Goal: Information Seeking & Learning: Learn about a topic

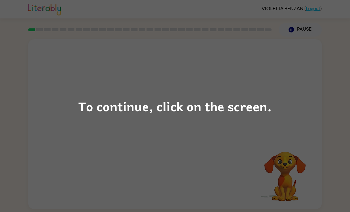
click at [312, 113] on div "To continue, click on the screen." at bounding box center [175, 106] width 350 height 212
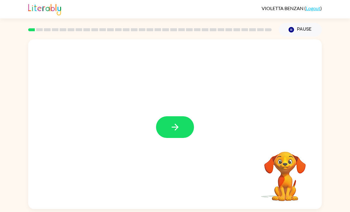
click at [172, 137] on button "button" at bounding box center [175, 127] width 38 height 22
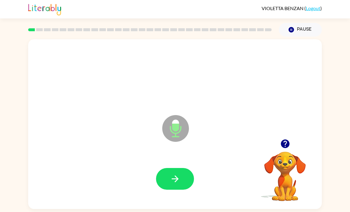
click at [178, 183] on icon "button" at bounding box center [175, 178] width 10 height 10
click at [179, 182] on icon "button" at bounding box center [175, 178] width 10 height 10
click at [176, 175] on button "button" at bounding box center [175, 179] width 38 height 22
click at [187, 175] on button "button" at bounding box center [175, 179] width 38 height 22
click at [182, 184] on button "button" at bounding box center [175, 179] width 38 height 22
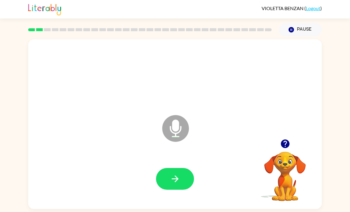
click at [180, 183] on icon "button" at bounding box center [175, 178] width 10 height 10
click at [186, 182] on button "button" at bounding box center [175, 179] width 38 height 22
click at [166, 181] on button "button" at bounding box center [175, 179] width 38 height 22
click at [162, 177] on button "button" at bounding box center [175, 179] width 38 height 22
click at [284, 148] on icon "button" at bounding box center [285, 143] width 9 height 9
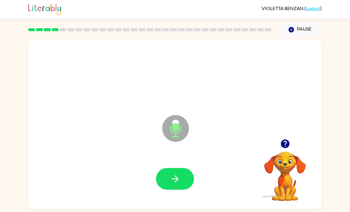
click at [177, 180] on icon "button" at bounding box center [175, 178] width 7 height 7
click at [183, 182] on button "button" at bounding box center [175, 179] width 38 height 22
click at [178, 170] on button "button" at bounding box center [175, 179] width 38 height 22
click at [182, 182] on button "button" at bounding box center [175, 179] width 38 height 22
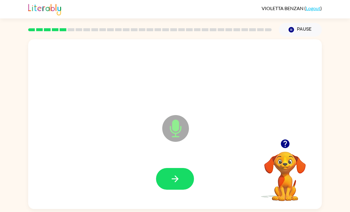
click at [278, 136] on button "button" at bounding box center [285, 143] width 15 height 15
click at [278, 125] on div "Microphone The Microphone is here when it is your turn to talk" at bounding box center [175, 124] width 294 height 170
click at [174, 173] on icon "button" at bounding box center [175, 178] width 10 height 10
click at [177, 168] on button "button" at bounding box center [175, 179] width 38 height 22
click at [172, 169] on button "button" at bounding box center [175, 179] width 38 height 22
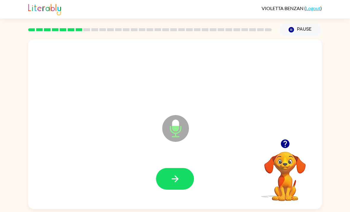
click at [175, 173] on icon "button" at bounding box center [175, 178] width 10 height 10
click at [287, 139] on icon "button" at bounding box center [285, 143] width 9 height 9
click at [159, 168] on button "button" at bounding box center [175, 179] width 38 height 22
click at [173, 172] on button "button" at bounding box center [175, 179] width 38 height 22
click at [288, 139] on icon "button" at bounding box center [285, 143] width 9 height 9
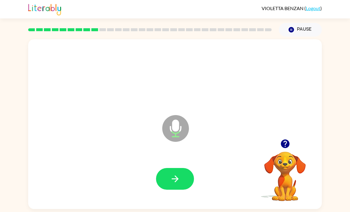
click at [186, 168] on button "button" at bounding box center [175, 179] width 38 height 22
click at [184, 168] on button "button" at bounding box center [175, 179] width 38 height 22
click at [182, 168] on button "button" at bounding box center [175, 179] width 38 height 22
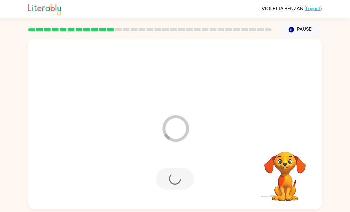
click at [285, 142] on video "Your browser must support playing .mp4 files to use Literably. Please try using…" at bounding box center [285, 171] width 59 height 59
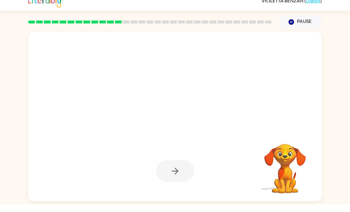
scroll to position [0, 0]
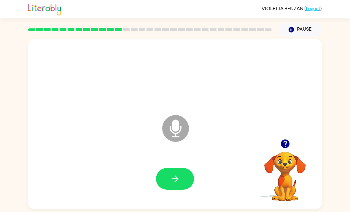
click at [293, 138] on div "Microphone The Microphone is here when it is your turn to talk" at bounding box center [175, 124] width 294 height 170
click at [291, 147] on button "button" at bounding box center [285, 143] width 15 height 15
click at [175, 183] on icon "button" at bounding box center [175, 178] width 10 height 10
click at [173, 183] on icon "button" at bounding box center [175, 178] width 10 height 10
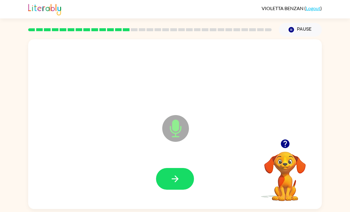
click at [177, 184] on icon "button" at bounding box center [175, 178] width 10 height 10
click at [175, 178] on icon "button" at bounding box center [175, 178] width 10 height 10
click at [171, 170] on button "button" at bounding box center [175, 179] width 38 height 22
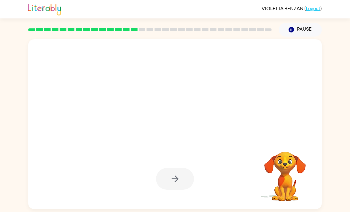
click at [178, 177] on div at bounding box center [175, 179] width 38 height 22
click at [183, 180] on div at bounding box center [175, 179] width 38 height 22
click at [191, 174] on div at bounding box center [175, 179] width 38 height 22
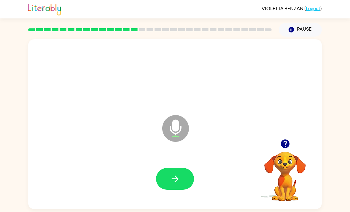
click at [188, 174] on button "button" at bounding box center [175, 179] width 38 height 22
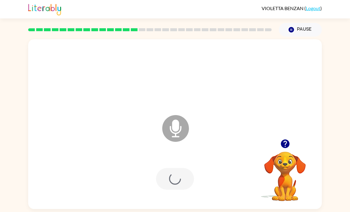
click at [184, 177] on div at bounding box center [175, 179] width 38 height 22
click at [187, 179] on div at bounding box center [175, 179] width 38 height 22
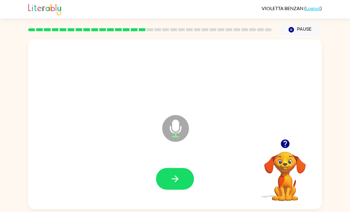
click at [183, 177] on button "button" at bounding box center [175, 179] width 38 height 22
click at [176, 179] on icon "button" at bounding box center [175, 178] width 7 height 7
click at [182, 186] on button "button" at bounding box center [175, 179] width 38 height 22
click at [172, 179] on icon "button" at bounding box center [175, 178] width 10 height 10
click at [179, 175] on button "button" at bounding box center [175, 179] width 38 height 22
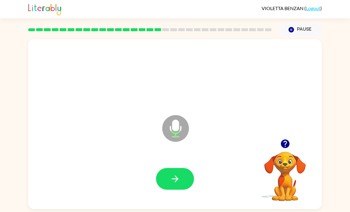
click at [173, 189] on button "button" at bounding box center [175, 179] width 38 height 22
click at [179, 187] on button "button" at bounding box center [175, 179] width 38 height 22
click at [186, 183] on button "button" at bounding box center [175, 179] width 38 height 22
click at [176, 182] on icon "button" at bounding box center [175, 178] width 10 height 10
click at [287, 149] on icon "button" at bounding box center [285, 143] width 10 height 10
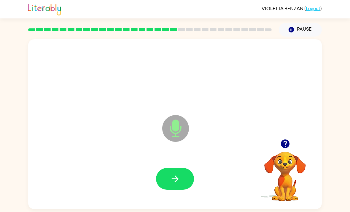
click at [171, 173] on button "button" at bounding box center [175, 179] width 38 height 22
click at [183, 189] on button "button" at bounding box center [175, 179] width 38 height 22
click at [165, 180] on button "button" at bounding box center [175, 179] width 38 height 22
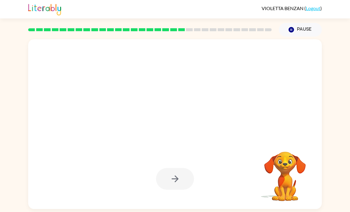
click at [101, 146] on div at bounding box center [175, 124] width 294 height 170
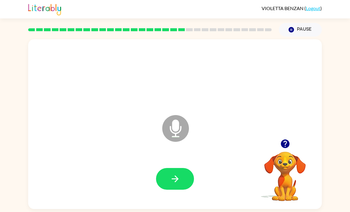
click at [289, 146] on icon "button" at bounding box center [285, 143] width 9 height 9
click at [182, 168] on button "button" at bounding box center [175, 179] width 38 height 22
click at [165, 168] on button "button" at bounding box center [175, 179] width 38 height 22
click at [160, 168] on button "button" at bounding box center [175, 179] width 38 height 22
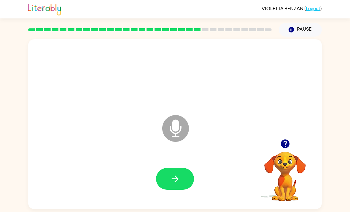
click at [182, 168] on button "button" at bounding box center [175, 179] width 38 height 22
click at [185, 169] on button "button" at bounding box center [175, 179] width 38 height 22
click at [188, 168] on button "button" at bounding box center [175, 179] width 38 height 22
click at [181, 168] on button "button" at bounding box center [175, 179] width 38 height 22
click at [180, 173] on icon "button" at bounding box center [175, 178] width 10 height 10
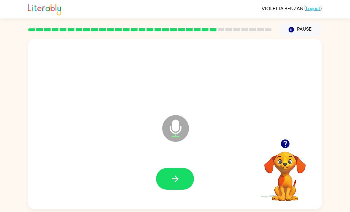
click at [155, 178] on div at bounding box center [175, 178] width 282 height 49
click at [169, 168] on button "button" at bounding box center [175, 179] width 38 height 22
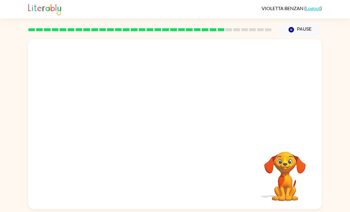
click at [20, 63] on div "Your browser must support playing .mp4 files to use Literably. Please try using…" at bounding box center [175, 123] width 350 height 172
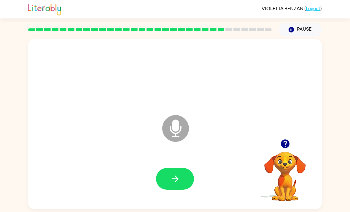
click at [291, 120] on div "Microphone The Microphone is here when it is your turn to talk" at bounding box center [175, 124] width 294 height 170
click at [288, 139] on icon "button" at bounding box center [285, 143] width 9 height 9
click at [286, 138] on icon "button" at bounding box center [285, 143] width 10 height 10
click at [187, 168] on button "button" at bounding box center [175, 179] width 38 height 22
click at [287, 138] on icon "button" at bounding box center [285, 143] width 10 height 10
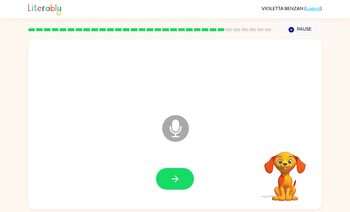
click at [165, 169] on button "button" at bounding box center [175, 179] width 38 height 22
click at [186, 168] on button "button" at bounding box center [175, 179] width 38 height 22
click at [168, 171] on button "button" at bounding box center [175, 179] width 38 height 22
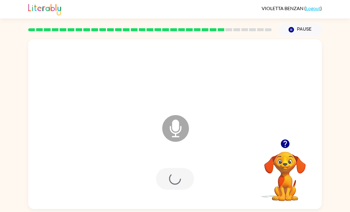
click at [188, 173] on div at bounding box center [175, 179] width 38 height 22
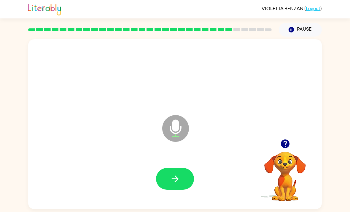
click at [187, 168] on button "button" at bounding box center [175, 179] width 38 height 22
click at [285, 139] on icon "button" at bounding box center [285, 143] width 9 height 9
click at [168, 168] on button "button" at bounding box center [175, 179] width 38 height 22
click at [284, 139] on icon "button" at bounding box center [285, 143] width 9 height 9
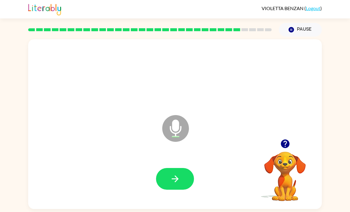
click at [170, 173] on icon "button" at bounding box center [175, 178] width 10 height 10
click at [172, 173] on icon "button" at bounding box center [175, 178] width 10 height 10
click at [155, 168] on div at bounding box center [175, 178] width 282 height 49
click at [154, 168] on div at bounding box center [175, 178] width 282 height 49
click at [169, 168] on button "button" at bounding box center [175, 179] width 38 height 22
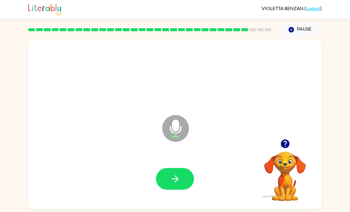
click at [174, 168] on button "button" at bounding box center [175, 179] width 38 height 22
click at [157, 169] on div at bounding box center [175, 179] width 38 height 22
click at [162, 169] on button "button" at bounding box center [175, 179] width 38 height 22
click at [281, 136] on button "button" at bounding box center [285, 143] width 15 height 15
click at [293, 136] on button "button" at bounding box center [285, 143] width 15 height 15
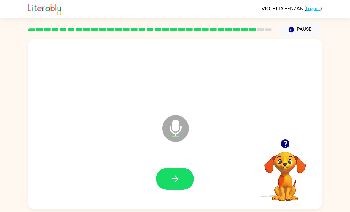
click at [181, 168] on button "button" at bounding box center [175, 179] width 38 height 22
click at [180, 173] on icon "button" at bounding box center [175, 178] width 10 height 10
click at [183, 168] on button "button" at bounding box center [175, 179] width 38 height 22
click at [167, 154] on div at bounding box center [175, 178] width 282 height 49
click at [183, 168] on button "button" at bounding box center [175, 179] width 38 height 22
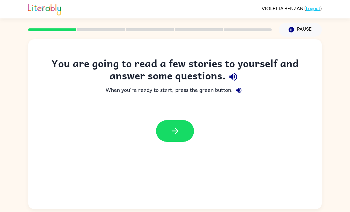
click at [176, 130] on icon "button" at bounding box center [175, 131] width 10 height 10
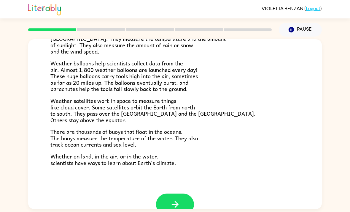
scroll to position [151, 0]
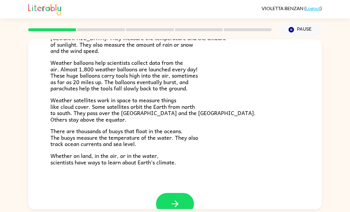
click at [177, 185] on div "Climate Climate is the average of the weather conditions over all four seasons.…" at bounding box center [175, 40] width 294 height 305
click at [169, 193] on button "button" at bounding box center [175, 204] width 38 height 22
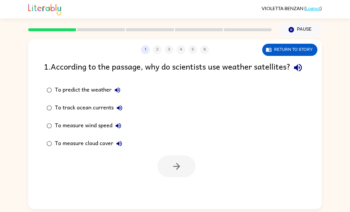
click at [294, 72] on icon "button" at bounding box center [298, 68] width 8 height 8
click at [157, 48] on div "1 2 3 4 5 6" at bounding box center [175, 49] width 294 height 9
click at [113, 96] on button "To predict the weather" at bounding box center [118, 90] width 12 height 12
click at [115, 94] on icon "button" at bounding box center [117, 89] width 7 height 7
click at [116, 94] on icon "button" at bounding box center [117, 89] width 7 height 7
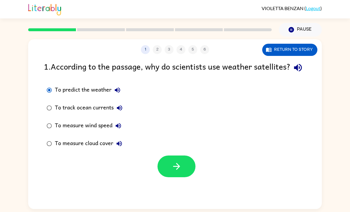
click at [118, 94] on icon "button" at bounding box center [117, 89] width 7 height 7
click at [294, 72] on icon "button" at bounding box center [298, 68] width 8 height 8
click at [293, 73] on icon "button" at bounding box center [298, 67] width 10 height 10
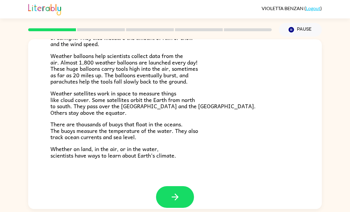
scroll to position [158, 0]
click at [164, 194] on button "button" at bounding box center [175, 197] width 38 height 22
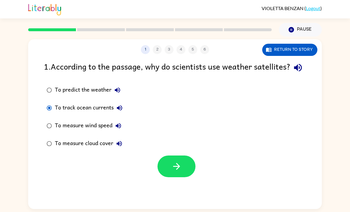
click at [180, 171] on icon "button" at bounding box center [177, 166] width 10 height 10
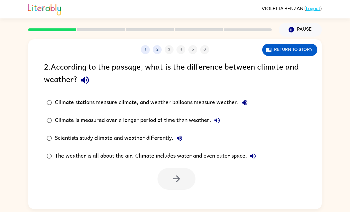
click at [83, 80] on icon "button" at bounding box center [85, 80] width 8 height 8
click at [81, 99] on div "Climate stations measure climate, and weather balloons measure weather." at bounding box center [153, 103] width 196 height 12
click at [89, 80] on icon "button" at bounding box center [85, 80] width 10 height 10
click at [248, 102] on icon "button" at bounding box center [244, 102] width 7 height 7
click at [350, 111] on div "1 2 3 4 5 6 Return to story 2 . According to the passage, what is the differenc…" at bounding box center [175, 123] width 350 height 172
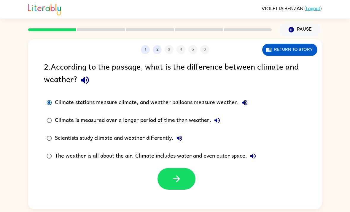
click at [181, 181] on icon "button" at bounding box center [177, 178] width 10 height 10
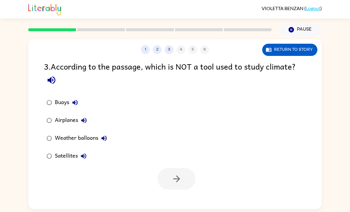
click at [51, 82] on icon "button" at bounding box center [52, 80] width 8 height 8
click at [87, 122] on icon "button" at bounding box center [83, 120] width 7 height 7
click at [189, 182] on button "button" at bounding box center [177, 179] width 38 height 22
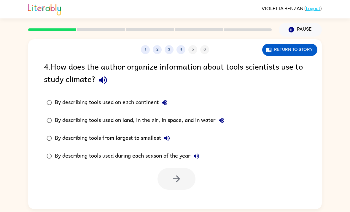
click at [105, 81] on icon "button" at bounding box center [103, 80] width 8 height 8
click at [166, 108] on button "By describing tools used on each continent" at bounding box center [165, 103] width 12 height 12
click at [225, 122] on icon "button" at bounding box center [221, 120] width 7 height 7
click at [173, 178] on icon "button" at bounding box center [177, 178] width 10 height 10
click at [173, 178] on div "1 2 3 4 5 6 Return to story 4 . How does the author organize information about …" at bounding box center [175, 124] width 294 height 170
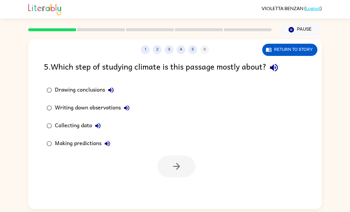
click at [202, 37] on div at bounding box center [150, 29] width 251 height 21
click at [279, 63] on icon "button" at bounding box center [274, 67] width 10 height 10
click at [113, 87] on icon "button" at bounding box center [111, 89] width 7 height 7
click at [94, 127] on button "Collecting data" at bounding box center [98, 126] width 12 height 12
click at [155, 150] on div "Drawing conclusions Writing down observations Collecting data Making predictions" at bounding box center [183, 116] width 278 height 71
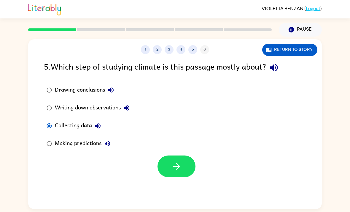
click at [159, 162] on button "button" at bounding box center [177, 166] width 38 height 22
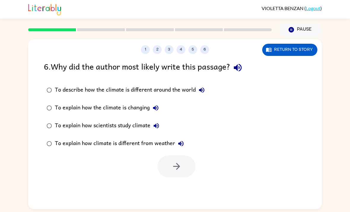
click at [162, 162] on div at bounding box center [177, 166] width 38 height 22
click at [241, 69] on icon "button" at bounding box center [238, 68] width 8 height 8
click at [202, 94] on icon "button" at bounding box center [201, 89] width 7 height 7
click at [155, 111] on icon "button" at bounding box center [155, 107] width 7 height 7
click at [153, 125] on button "To explain how scientists study climate" at bounding box center [157, 126] width 12 height 12
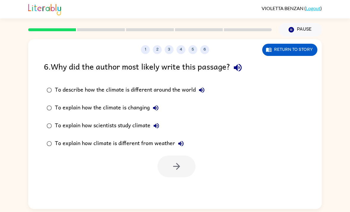
click at [181, 149] on button "To explain how climate is different from weather" at bounding box center [181, 144] width 12 height 12
click at [183, 151] on label "To explain how climate is different from weather" at bounding box center [126, 144] width 170 height 18
click at [158, 168] on button "button" at bounding box center [177, 166] width 38 height 22
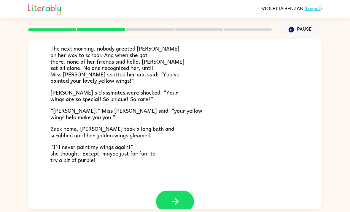
scroll to position [156, 0]
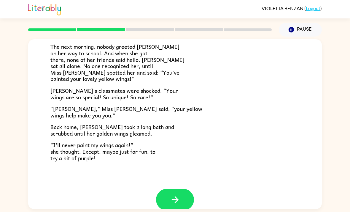
click at [157, 189] on div at bounding box center [175, 200] width 38 height 22
click at [162, 198] on button "button" at bounding box center [175, 200] width 38 height 22
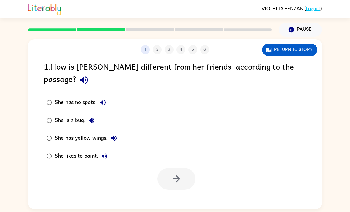
scroll to position [0, 0]
click at [53, 65] on div "1 . How is [PERSON_NAME] different from her friends, according to the passage?" at bounding box center [175, 74] width 263 height 28
click at [92, 72] on button "button" at bounding box center [84, 79] width 15 height 15
click at [92, 132] on div "She has yellow wings." at bounding box center [87, 138] width 65 height 12
click at [186, 168] on button "button" at bounding box center [177, 179] width 38 height 22
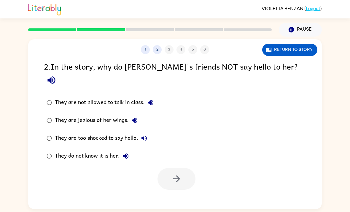
click at [271, 64] on div "2 . In the story, why do [PERSON_NAME]'s friends NOT say hello to her?" at bounding box center [175, 74] width 263 height 28
click at [59, 72] on button "button" at bounding box center [51, 79] width 15 height 15
click at [193, 168] on button "button" at bounding box center [177, 179] width 38 height 22
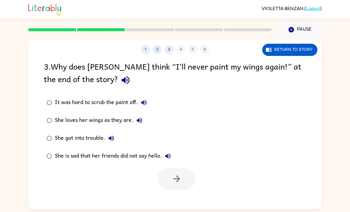
click at [118, 87] on button "button" at bounding box center [125, 79] width 15 height 15
click at [74, 89] on div "3 . Why does [PERSON_NAME] think “I’ll never paint my wings again!” at the end …" at bounding box center [175, 124] width 294 height 129
click at [150, 117] on label "She loves her wings as they are." at bounding box center [109, 120] width 136 height 18
click at [142, 121] on icon "button" at bounding box center [139, 120] width 7 height 7
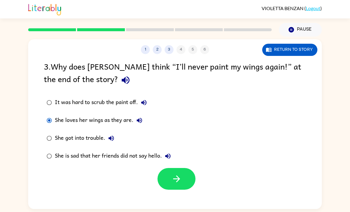
click at [188, 177] on button "button" at bounding box center [177, 179] width 38 height 22
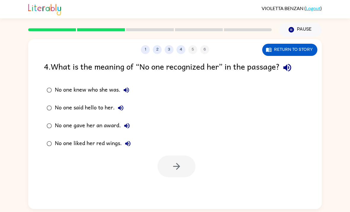
click at [125, 86] on button "No one knew who she was." at bounding box center [127, 90] width 12 height 12
click at [291, 71] on icon "button" at bounding box center [287, 67] width 10 height 10
click at [129, 88] on icon "button" at bounding box center [126, 89] width 7 height 7
click at [137, 112] on label "No one said hello to her." at bounding box center [89, 108] width 96 height 18
click at [115, 102] on label "No one said hello to her." at bounding box center [89, 108] width 96 height 18
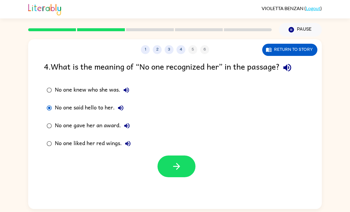
click at [120, 107] on icon "button" at bounding box center [120, 107] width 5 height 5
click at [338, 80] on div "1 2 3 4 5 6 Return to story 4 . What is the meaning of “No one recognized her” …" at bounding box center [175, 123] width 350 height 172
click at [131, 123] on button "No one gave her an award." at bounding box center [127, 126] width 12 height 12
click at [130, 85] on div "No one knew who she was." at bounding box center [94, 90] width 78 height 12
click at [127, 92] on icon "button" at bounding box center [126, 89] width 7 height 7
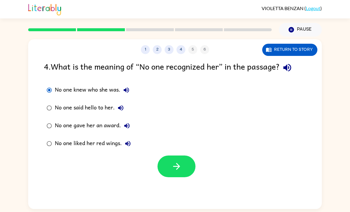
click at [188, 171] on button "button" at bounding box center [177, 166] width 38 height 22
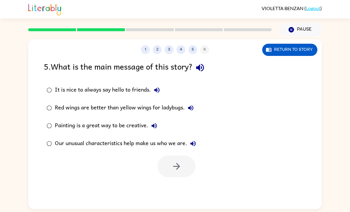
click at [197, 65] on icon "button" at bounding box center [200, 67] width 10 height 10
click at [165, 88] on label "It is nice to always say hello to friends." at bounding box center [122, 90] width 162 height 18
click at [160, 90] on icon "button" at bounding box center [157, 89] width 7 height 7
click at [158, 124] on button "Painting is a great way to be creative." at bounding box center [154, 126] width 12 height 12
click at [158, 127] on button "Painting is a great way to be creative." at bounding box center [154, 126] width 12 height 12
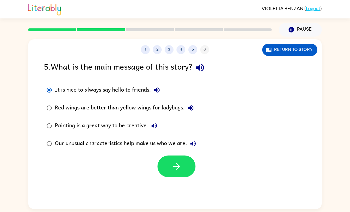
click at [195, 144] on icon "button" at bounding box center [193, 143] width 7 height 7
click at [151, 146] on div "Our unusual characteristics help make us who we are." at bounding box center [127, 144] width 144 height 12
click at [153, 142] on div "Our unusual characteristics help make us who we are." at bounding box center [127, 144] width 144 height 12
click at [181, 168] on icon "button" at bounding box center [177, 166] width 10 height 10
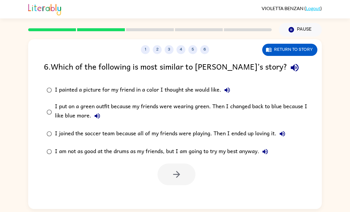
click at [290, 68] on icon "button" at bounding box center [295, 67] width 10 height 10
click at [233, 90] on button "I painted a picture for my friend in a color I thought she would like." at bounding box center [228, 90] width 12 height 12
click at [98, 122] on button "I put on a green outfit because my friends were wearing green. Then I changed b…" at bounding box center [97, 116] width 12 height 12
click at [278, 135] on button "I joined the soccer team because all of my friends were playing. Then I ended u…" at bounding box center [283, 134] width 12 height 12
click at [264, 151] on icon "button" at bounding box center [265, 151] width 5 height 5
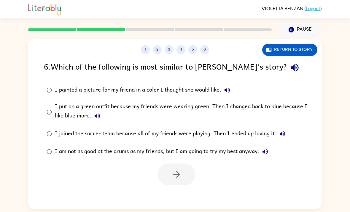
click at [73, 108] on div "I put on a green outfit because my friends were wearing green. Then I changed b…" at bounding box center [185, 112] width 260 height 20
click at [167, 175] on button "button" at bounding box center [177, 174] width 38 height 22
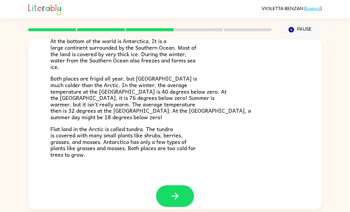
scroll to position [118, 0]
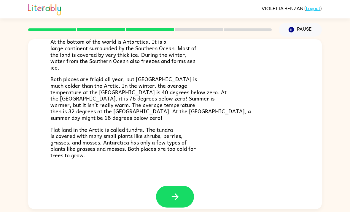
click at [171, 194] on icon "button" at bounding box center [175, 196] width 10 height 10
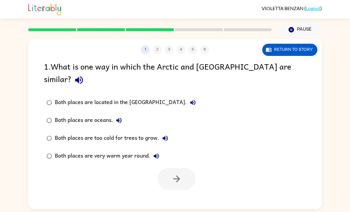
click at [83, 76] on icon "button" at bounding box center [79, 80] width 8 height 8
click at [84, 75] on icon "button" at bounding box center [79, 80] width 10 height 10
click at [187, 97] on button "Both places are located in the [GEOGRAPHIC_DATA]." at bounding box center [193, 103] width 12 height 12
click at [125, 114] on button "Both places are oceans." at bounding box center [119, 120] width 12 height 12
click at [165, 135] on icon "button" at bounding box center [165, 138] width 7 height 7
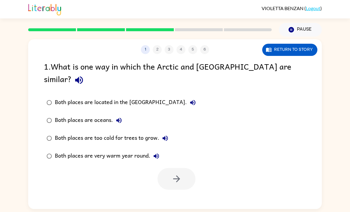
click at [157, 153] on icon "button" at bounding box center [156, 155] width 5 height 5
click at [167, 168] on button "button" at bounding box center [177, 179] width 38 height 22
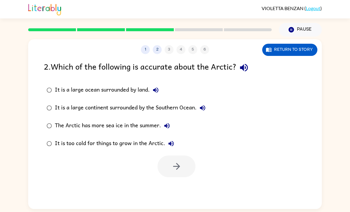
click at [236, 66] on div "2 . Which of the following is accurate about the Arctic?" at bounding box center [175, 67] width 263 height 15
click at [240, 73] on button "button" at bounding box center [244, 67] width 15 height 15
click at [241, 63] on icon "button" at bounding box center [244, 67] width 10 height 10
click at [246, 66] on icon "button" at bounding box center [244, 67] width 10 height 10
click at [248, 74] on button "button" at bounding box center [244, 67] width 15 height 15
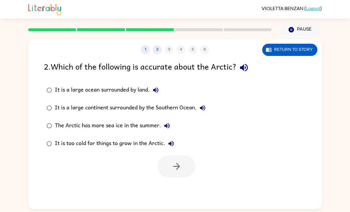
click at [156, 53] on button "2" at bounding box center [157, 49] width 9 height 9
click at [160, 47] on button "2" at bounding box center [157, 49] width 9 height 9
click at [144, 47] on button "1" at bounding box center [145, 49] width 9 height 9
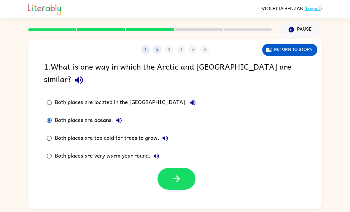
click at [181, 173] on icon "button" at bounding box center [177, 178] width 10 height 10
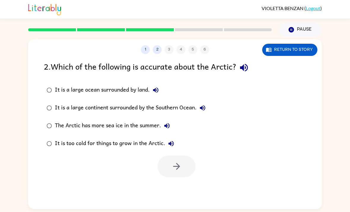
click at [252, 67] on button "button" at bounding box center [244, 67] width 15 height 15
click at [247, 66] on icon "button" at bounding box center [244, 67] width 10 height 10
click at [252, 71] on button "button" at bounding box center [244, 67] width 15 height 15
click at [252, 66] on button "button" at bounding box center [244, 67] width 15 height 15
click at [243, 68] on icon "button" at bounding box center [244, 68] width 8 height 8
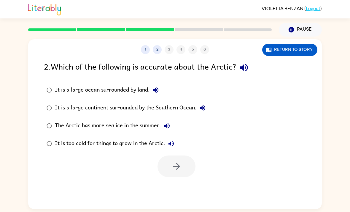
click at [252, 65] on button "button" at bounding box center [244, 67] width 15 height 15
click at [159, 78] on div "2 . Which of the following is accurate about the Arctic? It is a large ocean su…" at bounding box center [175, 118] width 294 height 117
click at [156, 90] on icon "button" at bounding box center [155, 89] width 5 height 5
click at [60, 87] on div "It is a large ocean surrounded by land." at bounding box center [108, 90] width 107 height 12
click at [180, 151] on label "It is too cold for things to grow in the Arctic." at bounding box center [126, 144] width 171 height 18
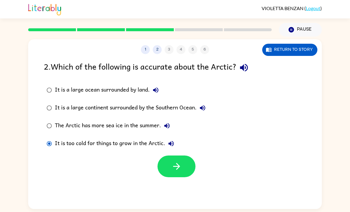
click at [181, 169] on icon "button" at bounding box center [177, 166] width 10 height 10
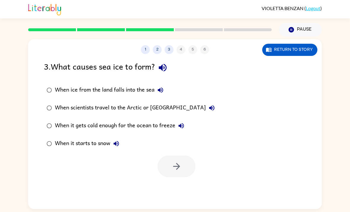
click at [181, 168] on div at bounding box center [177, 166] width 38 height 22
click at [186, 161] on div at bounding box center [177, 166] width 38 height 22
click at [167, 72] on icon "button" at bounding box center [163, 67] width 10 height 10
click at [161, 91] on icon "button" at bounding box center [160, 89] width 7 height 7
click at [206, 113] on button "When scientists travel to the Arctic or [GEOGRAPHIC_DATA]" at bounding box center [212, 108] width 12 height 12
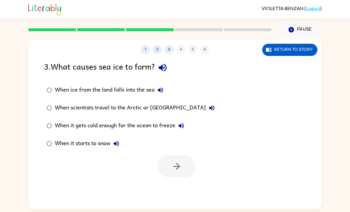
click at [179, 129] on icon "button" at bounding box center [181, 125] width 7 height 7
click at [177, 167] on icon "button" at bounding box center [177, 166] width 10 height 10
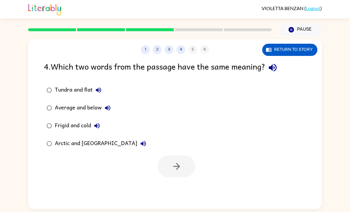
click at [278, 70] on icon "button" at bounding box center [273, 67] width 10 height 10
click at [99, 88] on icon "button" at bounding box center [98, 89] width 7 height 7
click at [105, 107] on icon "button" at bounding box center [107, 107] width 7 height 7
click at [100, 127] on icon "button" at bounding box center [96, 125] width 5 height 5
click at [140, 143] on icon "button" at bounding box center [143, 143] width 7 height 7
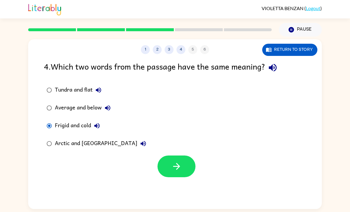
click at [188, 170] on button "button" at bounding box center [177, 166] width 38 height 22
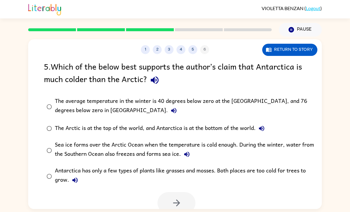
click at [157, 75] on button "button" at bounding box center [154, 79] width 15 height 15
click at [101, 119] on label "The average temperature in the winter is 40 degrees below zero at the [GEOGRAPH…" at bounding box center [179, 107] width 277 height 26
click at [171, 112] on icon "button" at bounding box center [173, 110] width 5 height 5
click at [173, 196] on button "button" at bounding box center [177, 203] width 38 height 22
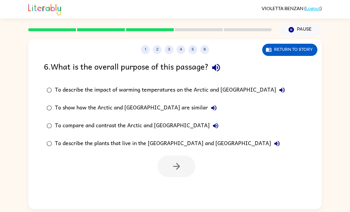
click at [216, 73] on button "button" at bounding box center [216, 67] width 15 height 15
click at [249, 100] on label "To show how the Arctic and [GEOGRAPHIC_DATA] are similar" at bounding box center [166, 108] width 251 height 18
click at [276, 94] on button "To describe the impact of warming temperatures on the Arctic and [GEOGRAPHIC_DA…" at bounding box center [282, 90] width 12 height 12
click at [208, 112] on button "To show how the Arctic and [GEOGRAPHIC_DATA] are similar" at bounding box center [214, 108] width 12 height 12
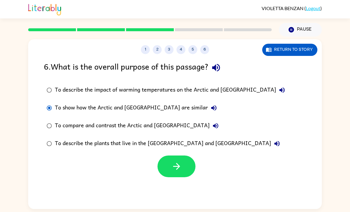
click at [213, 125] on icon "button" at bounding box center [215, 125] width 5 height 5
click at [173, 161] on icon "button" at bounding box center [177, 166] width 10 height 10
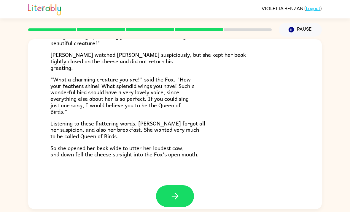
scroll to position [110, 0]
click at [186, 198] on button "button" at bounding box center [175, 196] width 38 height 22
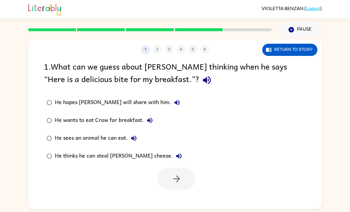
click at [202, 77] on icon "button" at bounding box center [207, 80] width 10 height 10
click at [174, 106] on icon "button" at bounding box center [177, 102] width 7 height 7
click at [155, 122] on button "He wants to eat Crow for breakfast." at bounding box center [150, 120] width 12 height 12
click at [137, 141] on icon "button" at bounding box center [133, 138] width 7 height 7
click at [176, 155] on icon "button" at bounding box center [179, 155] width 7 height 7
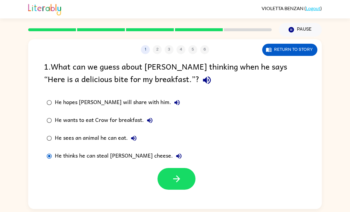
click at [188, 180] on button "button" at bounding box center [177, 179] width 38 height 22
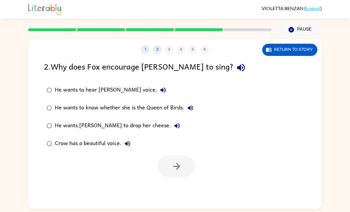
click at [236, 64] on icon "button" at bounding box center [241, 67] width 10 height 10
click at [189, 106] on icon "button" at bounding box center [190, 107] width 7 height 7
click at [175, 126] on icon "button" at bounding box center [177, 125] width 5 height 5
click at [126, 124] on div "He wants [PERSON_NAME] to drop her cheese." at bounding box center [119, 126] width 128 height 12
click at [133, 142] on button "Crow has a beautiful voice." at bounding box center [128, 144] width 12 height 12
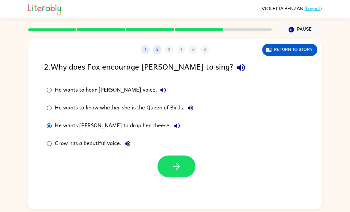
click at [177, 166] on icon "button" at bounding box center [177, 166] width 10 height 10
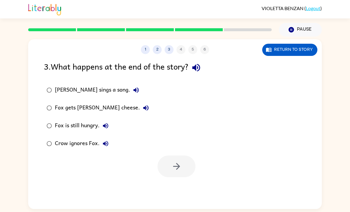
click at [208, 67] on div "3 . What happens at the end of the story?" at bounding box center [175, 67] width 263 height 15
click at [203, 69] on button "button" at bounding box center [196, 67] width 15 height 15
click at [133, 92] on icon "button" at bounding box center [136, 89] width 7 height 7
click at [128, 105] on label "Fox gets [PERSON_NAME] cheese." at bounding box center [98, 108] width 114 height 18
click at [128, 106] on label "Fox gets [PERSON_NAME] cheese." at bounding box center [98, 108] width 114 height 18
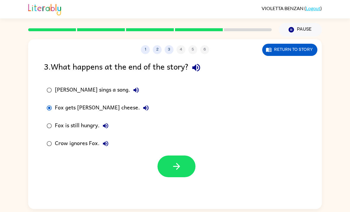
click at [140, 110] on button "Fox gets [PERSON_NAME] cheese." at bounding box center [146, 108] width 12 height 12
click at [105, 123] on icon "button" at bounding box center [105, 125] width 7 height 7
click at [111, 146] on button "Crow ignores Fox." at bounding box center [106, 144] width 12 height 12
click at [182, 169] on icon "button" at bounding box center [177, 166] width 10 height 10
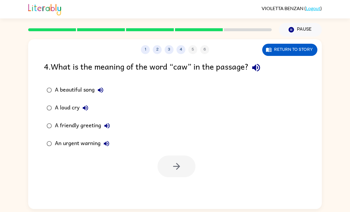
click at [270, 63] on div "4 . What is the meaning of the word “caw” in the passage?" at bounding box center [175, 67] width 263 height 15
click at [270, 62] on div "4 . What is the meaning of the word “caw” in the passage?" at bounding box center [175, 67] width 263 height 15
click at [262, 67] on icon "button" at bounding box center [256, 67] width 10 height 10
click at [260, 64] on icon "button" at bounding box center [256, 67] width 10 height 10
click at [264, 65] on button "button" at bounding box center [256, 67] width 15 height 15
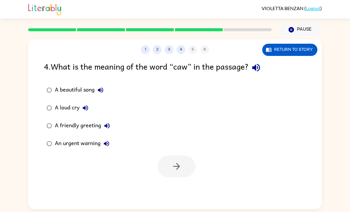
click at [268, 68] on div "4 . What is the meaning of the word “caw” in the passage?" at bounding box center [175, 67] width 263 height 15
click at [272, 63] on div "4 . What is the meaning of the word “caw” in the passage?" at bounding box center [175, 67] width 263 height 15
click at [272, 62] on div "4 . What is the meaning of the word “caw” in the passage?" at bounding box center [175, 67] width 263 height 15
click at [264, 65] on button "button" at bounding box center [256, 67] width 15 height 15
click at [266, 66] on div "4 . What is the meaning of the word “caw” in the passage?" at bounding box center [175, 67] width 263 height 15
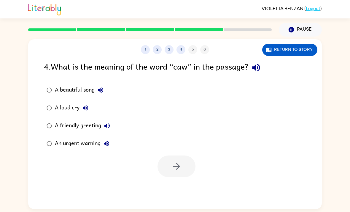
click at [264, 64] on button "button" at bounding box center [256, 67] width 15 height 15
click at [266, 66] on div "4 . What is the meaning of the word “caw” in the passage?" at bounding box center [175, 67] width 263 height 15
click at [260, 69] on icon "button" at bounding box center [256, 68] width 8 height 8
click at [101, 88] on icon "button" at bounding box center [100, 89] width 7 height 7
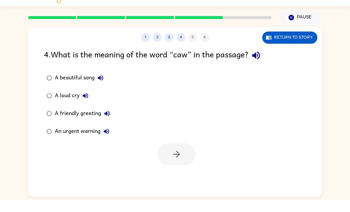
scroll to position [19, 0]
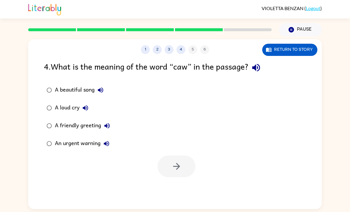
click at [268, 60] on div "4 . What is the meaning of the word “caw” in the passage?" at bounding box center [175, 67] width 263 height 15
click at [260, 70] on icon "button" at bounding box center [256, 67] width 10 height 10
click at [255, 71] on icon "button" at bounding box center [256, 67] width 10 height 10
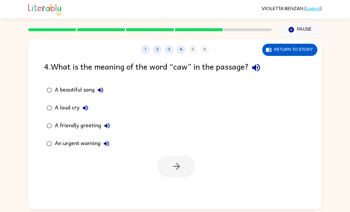
click at [259, 68] on icon "button" at bounding box center [256, 67] width 10 height 10
click at [97, 95] on div "A beautiful song" at bounding box center [81, 90] width 52 height 12
click at [102, 94] on button "A beautiful song" at bounding box center [101, 90] width 12 height 12
click at [81, 110] on button "A loud cry" at bounding box center [86, 108] width 12 height 12
click at [106, 124] on icon "button" at bounding box center [107, 125] width 7 height 7
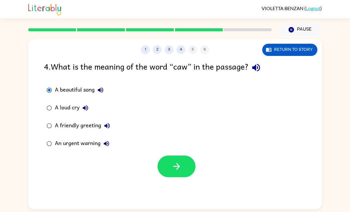
click at [168, 170] on button "button" at bounding box center [177, 166] width 38 height 22
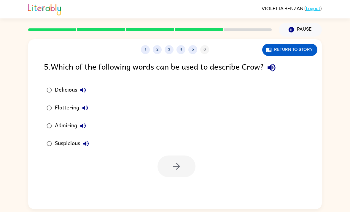
click at [288, 65] on div "5 . Which of the following words can be used to describe Crow?" at bounding box center [175, 67] width 263 height 15
click at [270, 70] on icon "button" at bounding box center [272, 67] width 10 height 10
click at [83, 148] on button "Suspicious" at bounding box center [86, 144] width 12 height 12
click at [76, 130] on div "Admiring" at bounding box center [72, 126] width 34 height 12
click at [81, 127] on icon "button" at bounding box center [82, 125] width 5 height 5
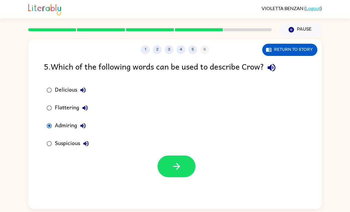
click at [61, 110] on div "Flattering" at bounding box center [73, 108] width 36 height 12
click at [83, 109] on icon "button" at bounding box center [85, 107] width 7 height 7
click at [167, 167] on button "button" at bounding box center [177, 166] width 38 height 22
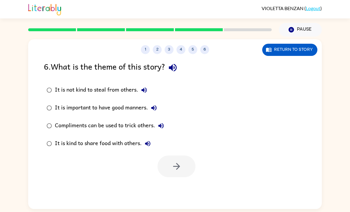
click at [172, 72] on icon "button" at bounding box center [173, 67] width 10 height 10
click at [140, 93] on button "It is not kind to steal from others." at bounding box center [144, 90] width 12 height 12
click at [162, 105] on label "It is important to have good manners." at bounding box center [105, 108] width 129 height 18
click at [156, 103] on button "It is important to have good manners." at bounding box center [154, 108] width 12 height 12
click at [158, 126] on icon "button" at bounding box center [161, 125] width 7 height 7
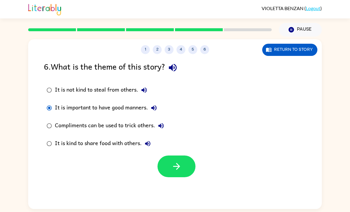
click at [150, 143] on icon "button" at bounding box center [147, 143] width 7 height 7
click at [126, 143] on div "It is kind to share food with others." at bounding box center [104, 144] width 99 height 12
click at [172, 166] on icon "button" at bounding box center [177, 166] width 10 height 10
